Goal: Transaction & Acquisition: Purchase product/service

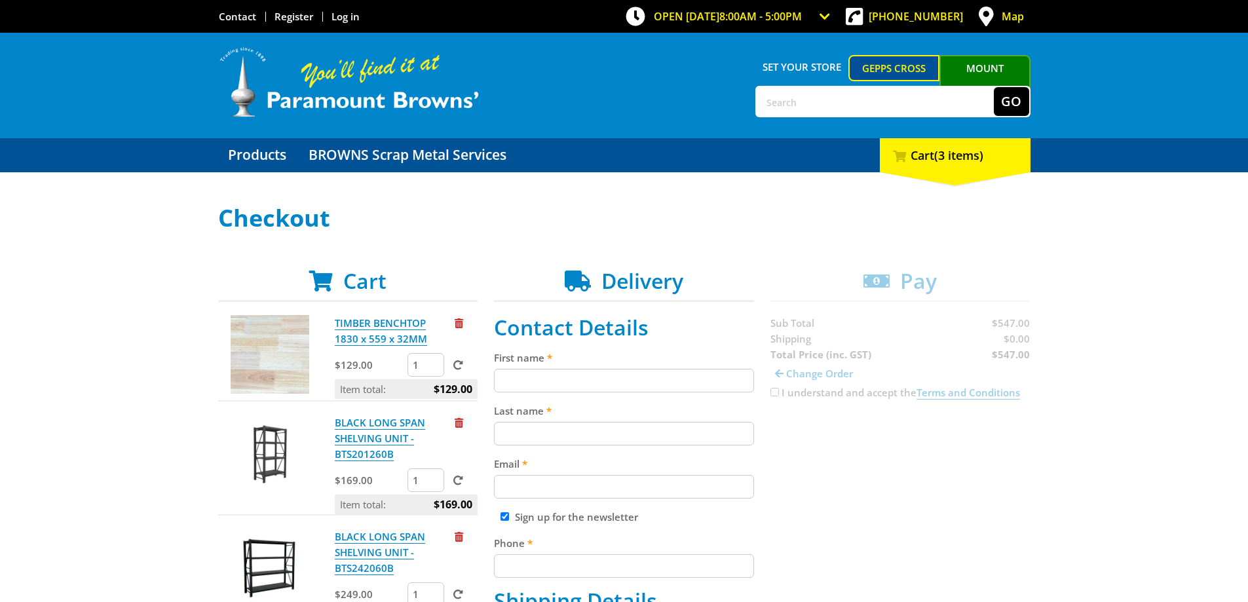
click at [846, 101] on input "text" at bounding box center [875, 101] width 237 height 29
type input "sink"
click at [994, 87] on button "Go" at bounding box center [1011, 101] width 35 height 29
click at [334, 101] on img at bounding box center [349, 82] width 262 height 73
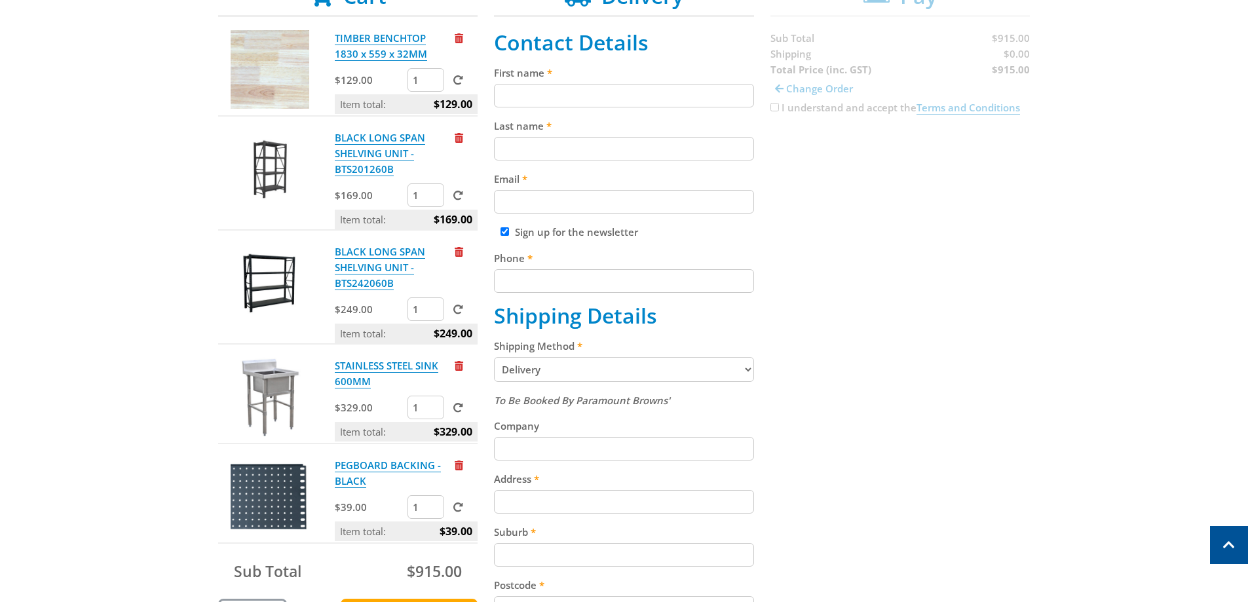
scroll to position [262, 0]
